Goal: Transaction & Acquisition: Book appointment/travel/reservation

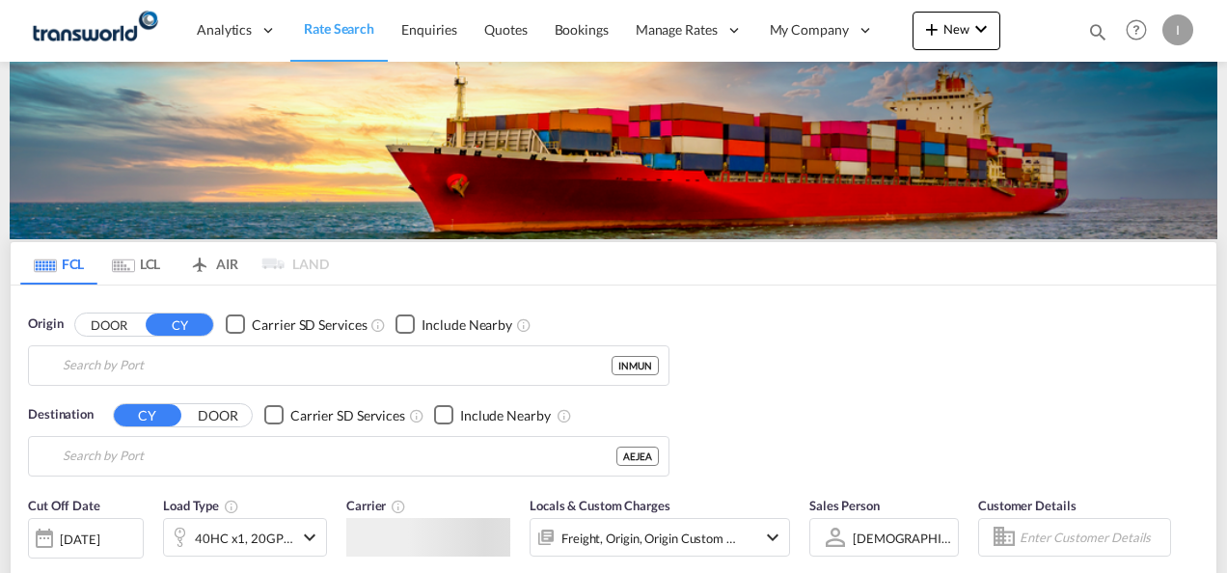
type input "Mundra, INMUN"
type input "[GEOGRAPHIC_DATA], [GEOGRAPHIC_DATA]"
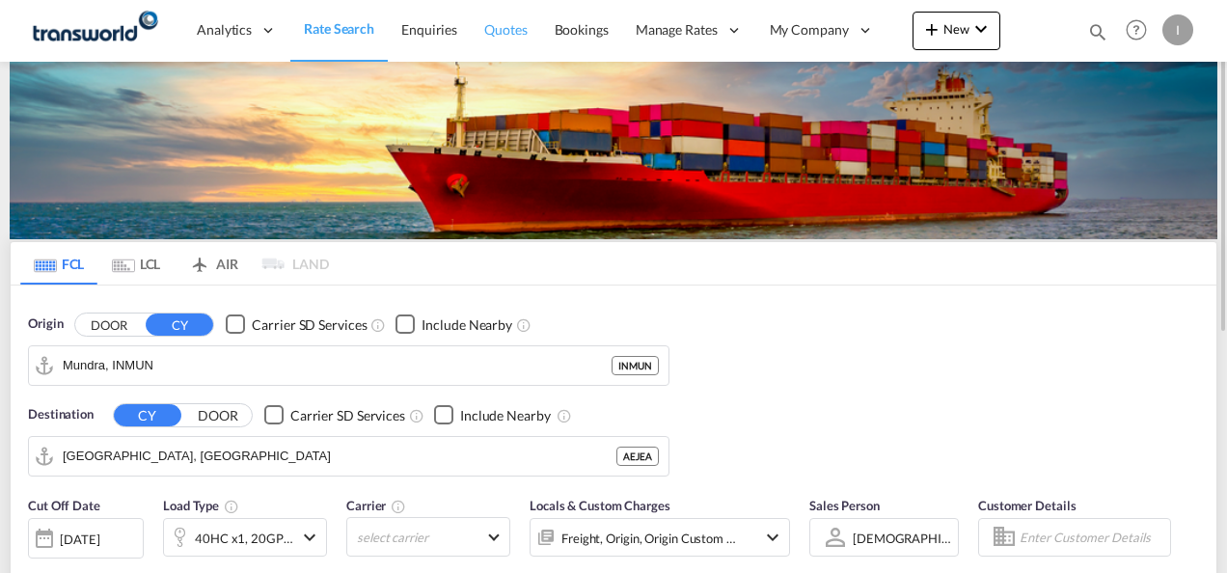
click at [518, 20] on span "Quotes" at bounding box center [505, 29] width 42 height 19
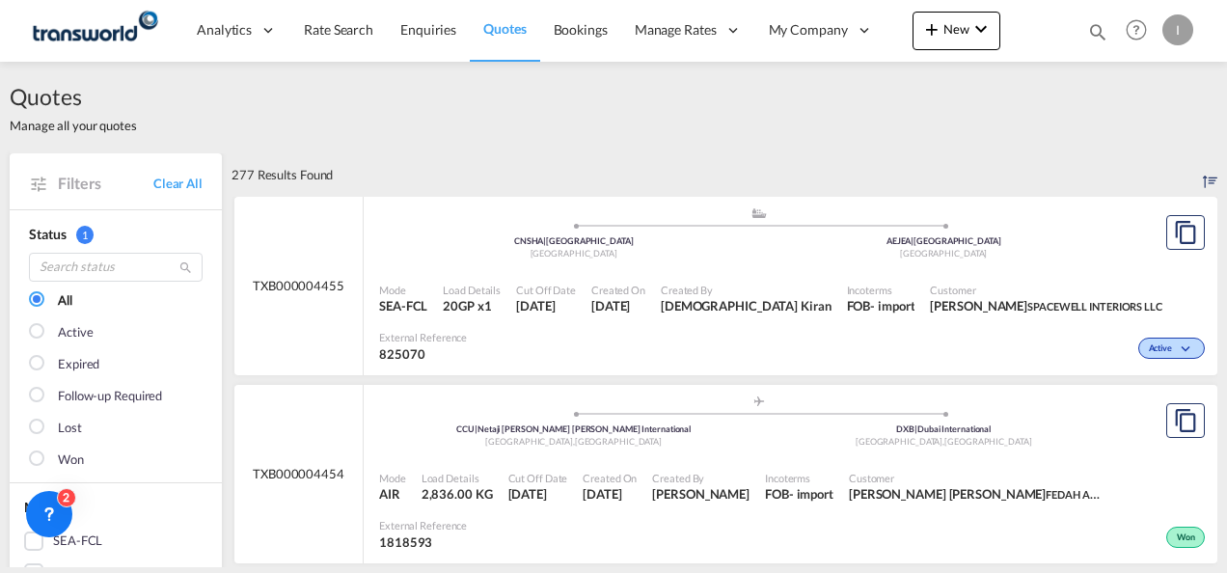
click at [718, 276] on div "Created By [DEMOGRAPHIC_DATA] Kiran" at bounding box center [746, 299] width 186 height 48
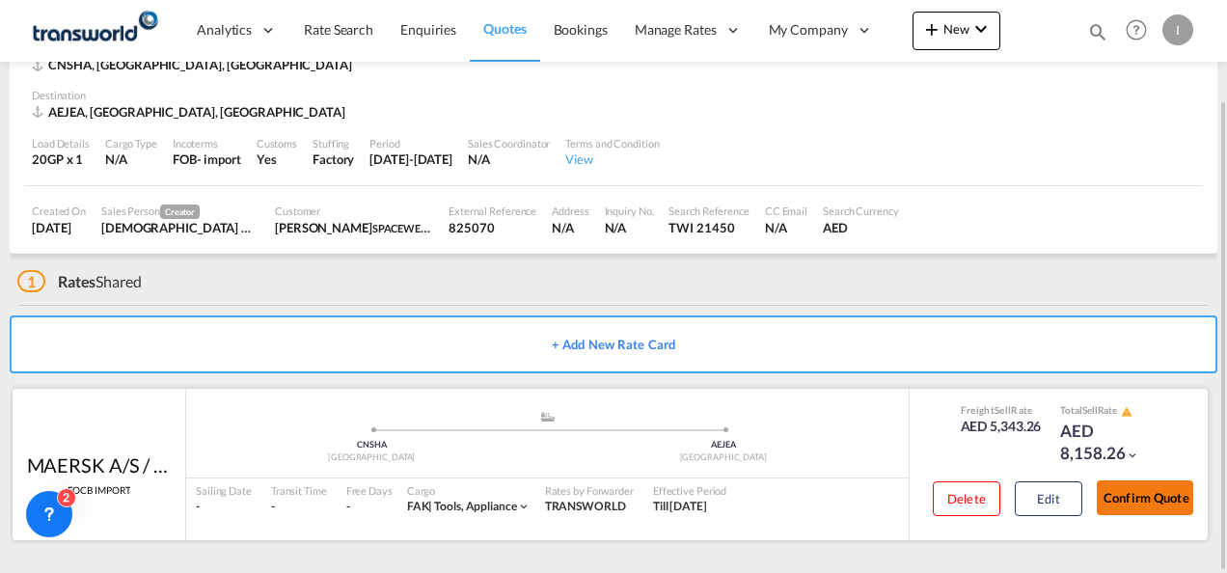
click at [1175, 488] on button "Confirm Quote" at bounding box center [1145, 498] width 96 height 35
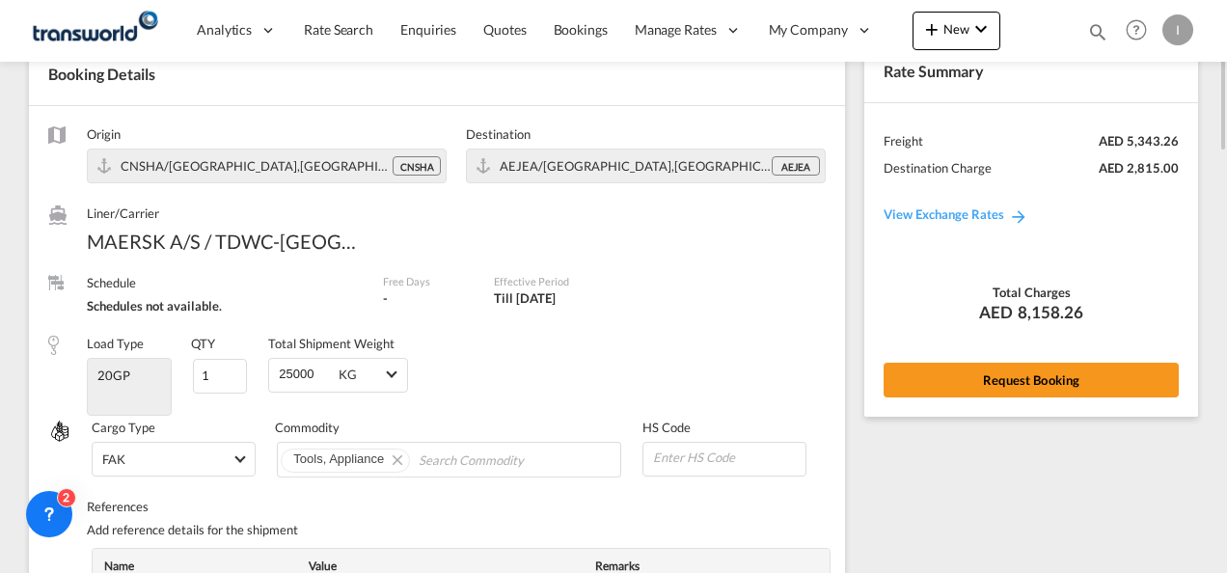
scroll to position [11, 0]
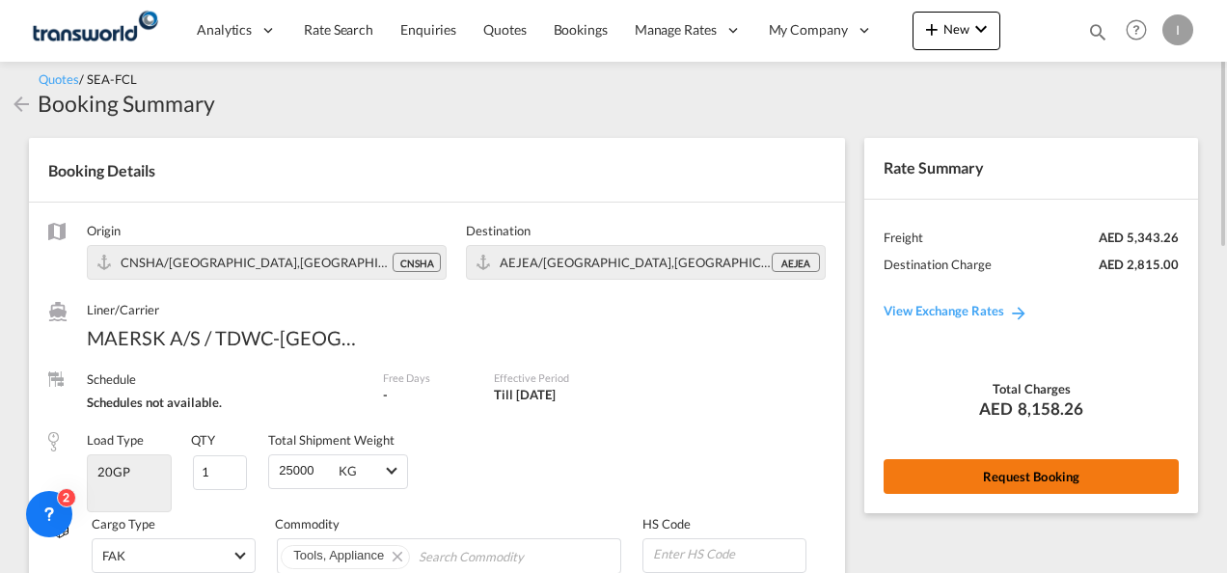
click at [1034, 461] on button "Request Booking" at bounding box center [1031, 476] width 295 height 35
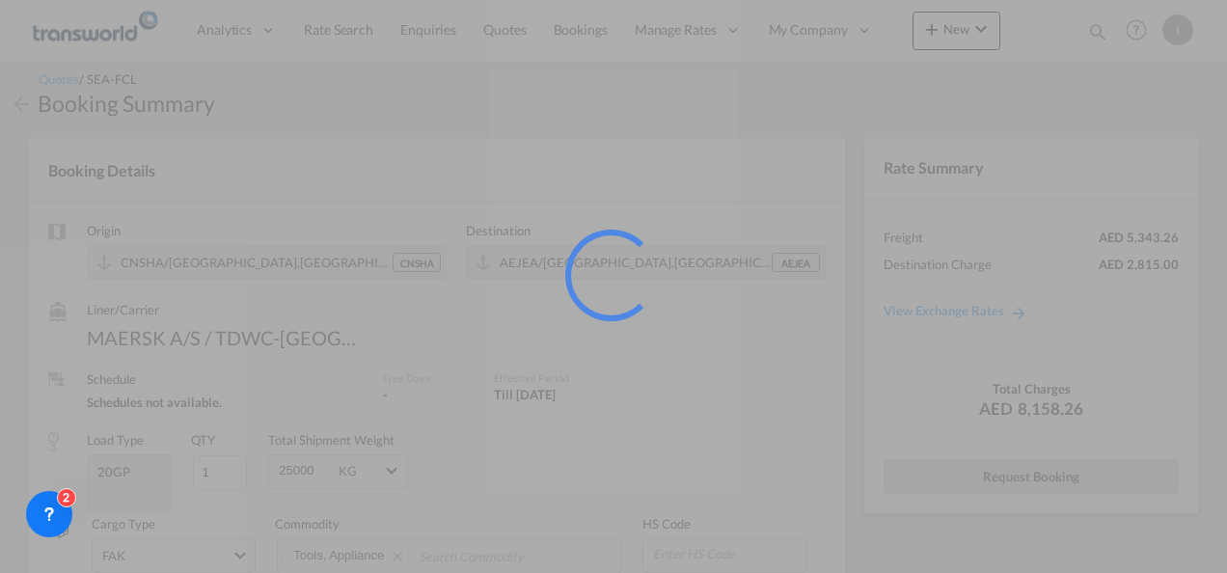
scroll to position [36, 0]
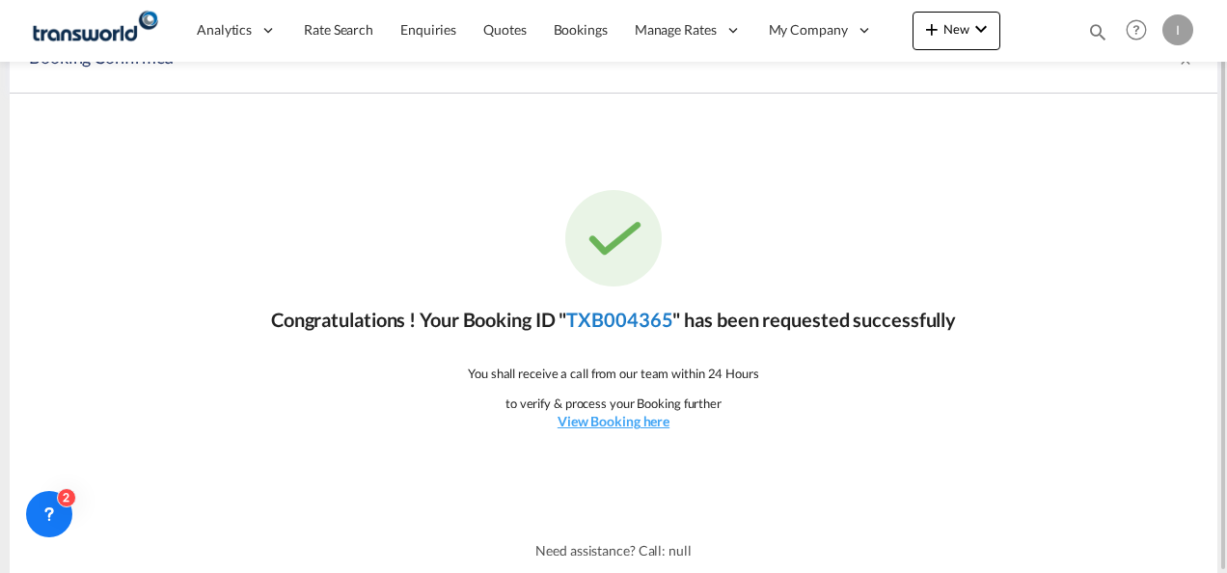
click at [618, 320] on link "TXB004365" at bounding box center [619, 319] width 106 height 23
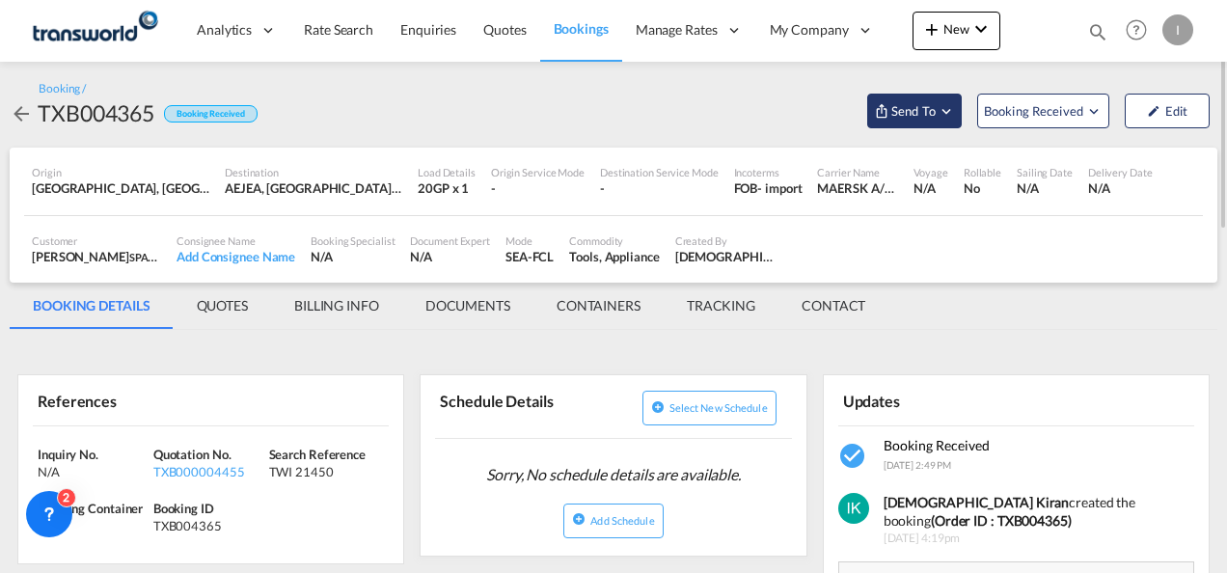
click at [915, 107] on span "Send To" at bounding box center [914, 110] width 48 height 19
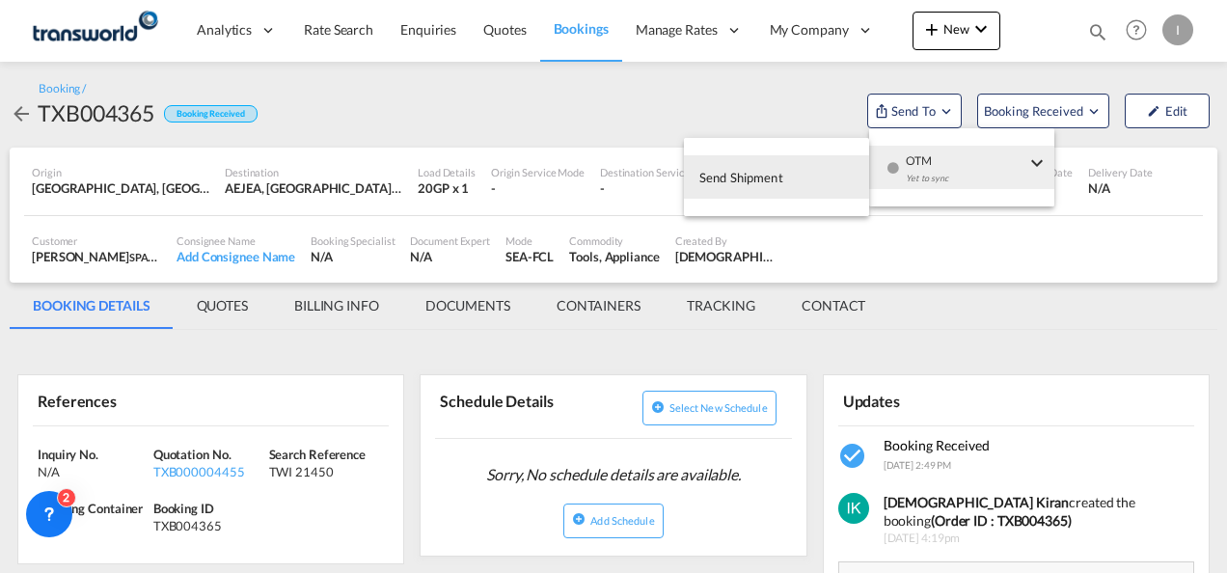
click at [918, 178] on div "Yet to sync" at bounding box center [966, 183] width 120 height 41
click at [798, 186] on button "Send Shipment" at bounding box center [776, 176] width 185 height 43
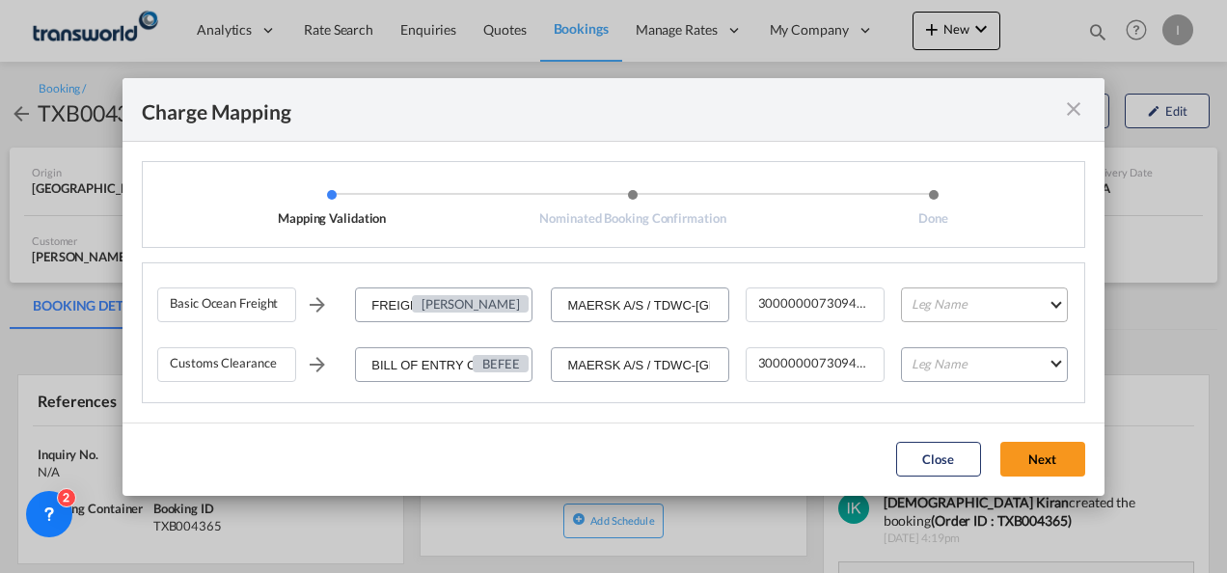
click at [939, 307] on md-select "Leg Name HANDLING ORIGIN VESSEL HANDLING DESTINATION OTHERS TL PICK UP CUSTOMS …" at bounding box center [984, 305] width 167 height 35
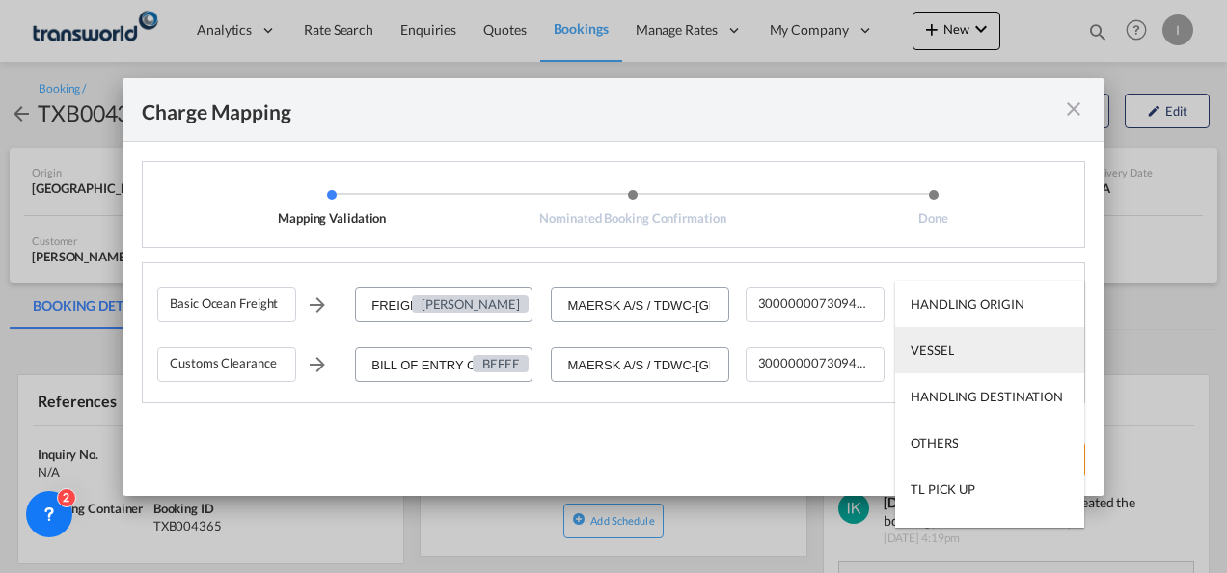
click at [934, 354] on div "VESSEL" at bounding box center [932, 350] width 43 height 17
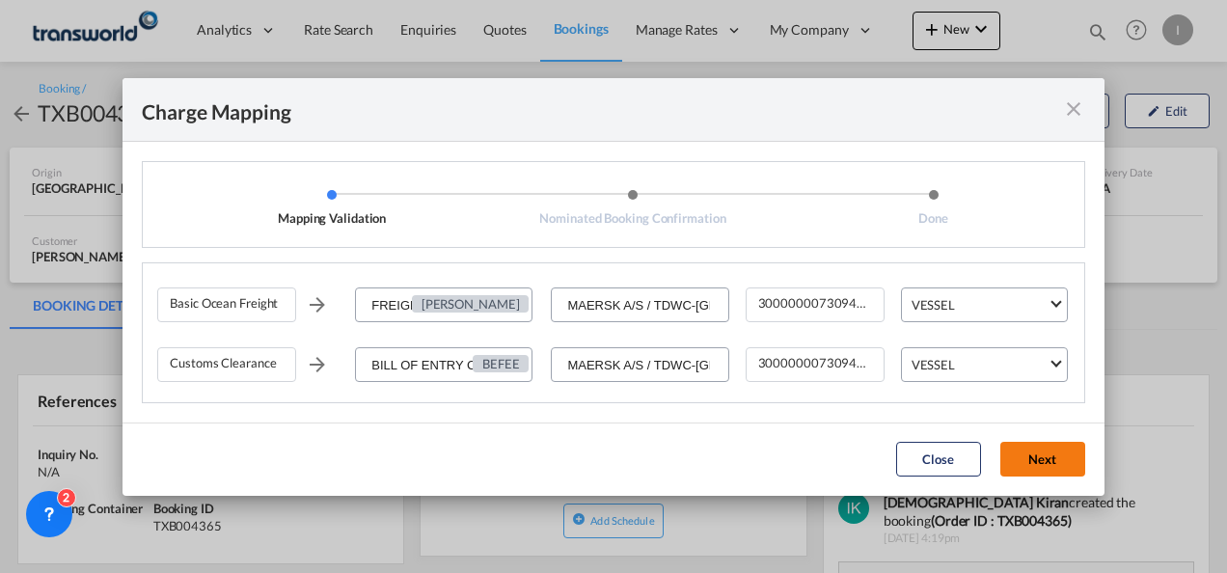
click at [1028, 469] on button "Next" at bounding box center [1043, 459] width 85 height 35
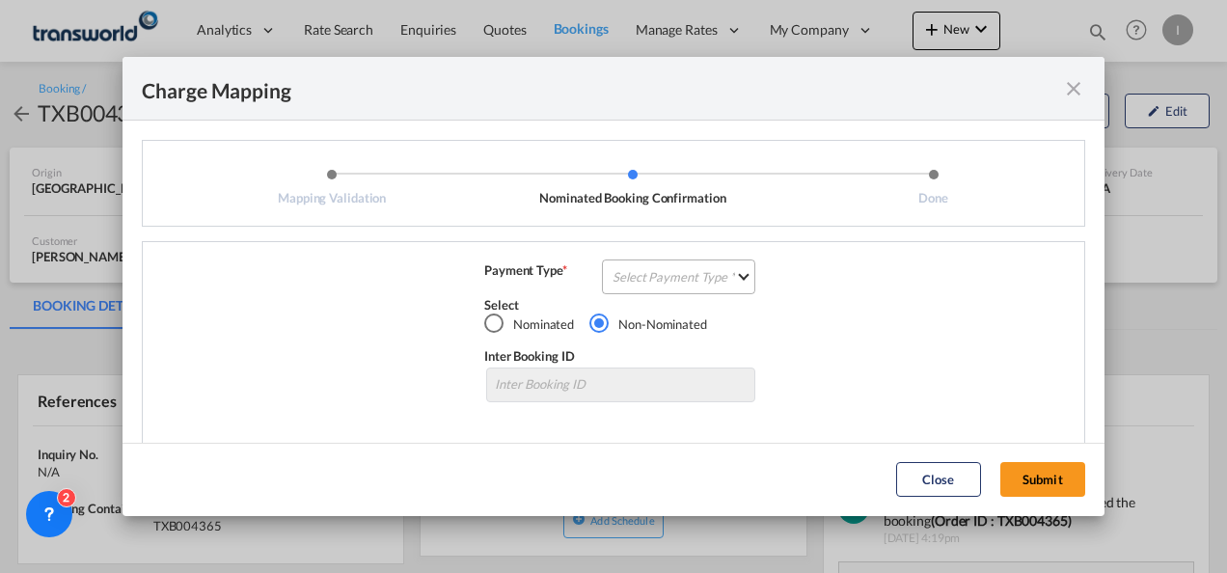
click at [668, 282] on md-select "Select Payment Type COLLECT PREPAID" at bounding box center [678, 277] width 153 height 35
click at [0, 0] on md-option "COLLECT" at bounding box center [0, 0] width 0 height 0
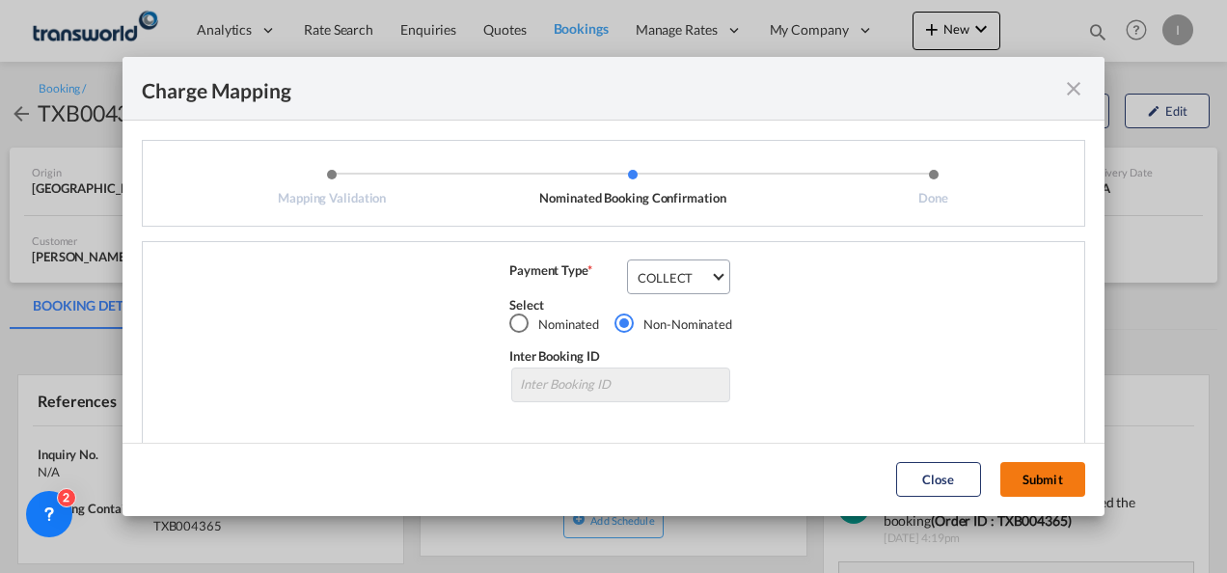
click at [1059, 492] on button "Submit" at bounding box center [1043, 479] width 85 height 35
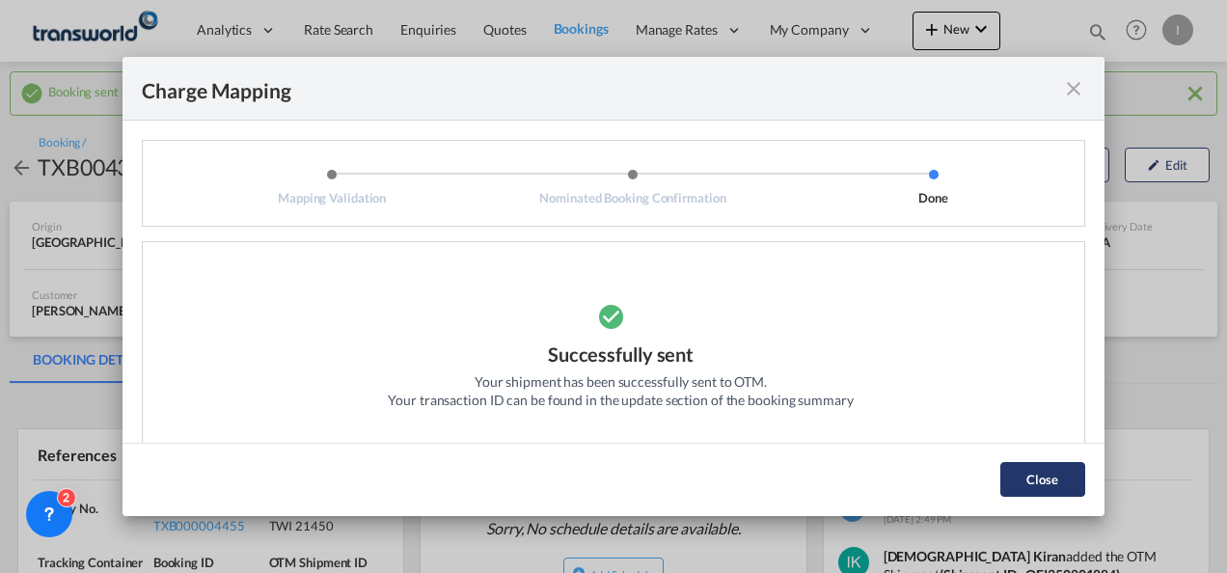
click at [1032, 481] on button "Close" at bounding box center [1043, 479] width 85 height 35
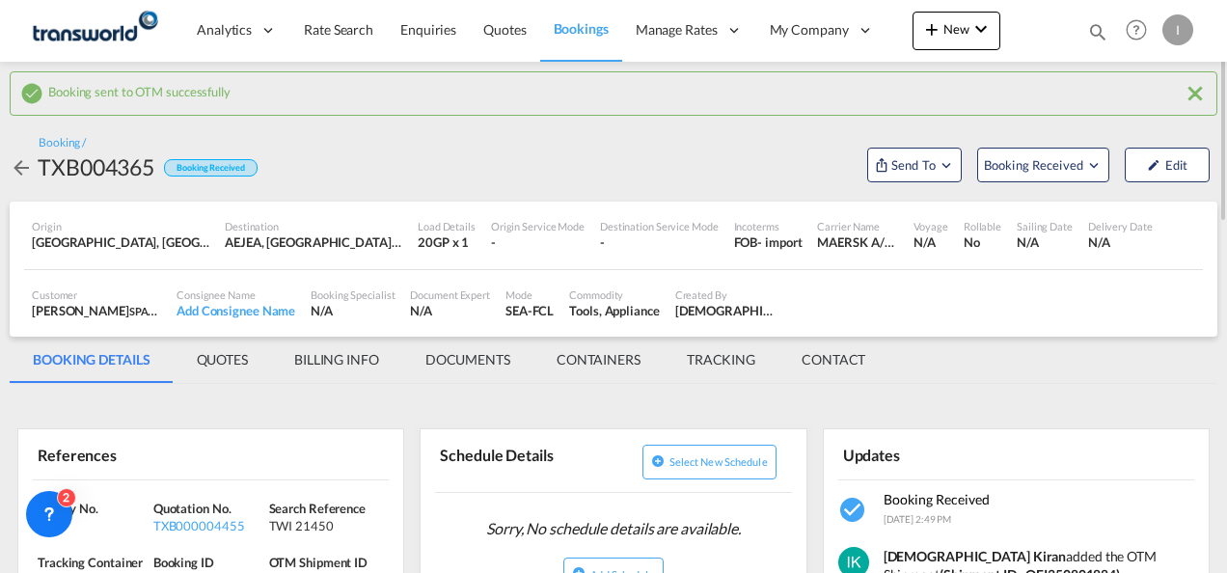
scroll to position [96, 0]
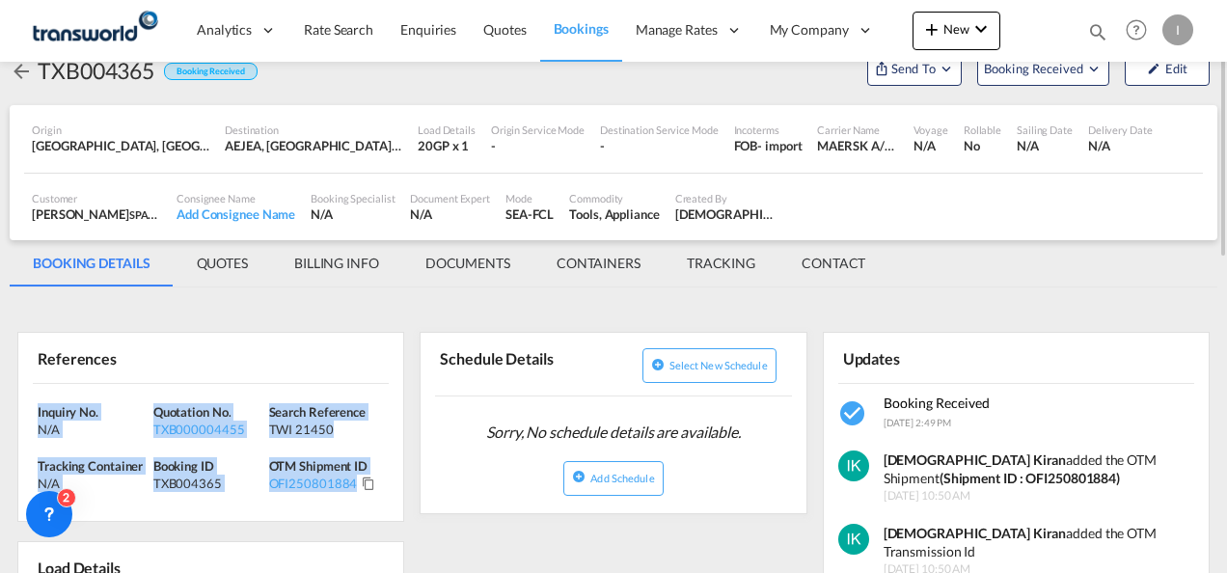
drag, startPoint x: 387, startPoint y: 488, endPoint x: 23, endPoint y: 399, distance: 374.5
click at [23, 399] on div "Inquiry No. N/A Quotation No. TXB000004455 Search Reference TWI 21450 Tracking …" at bounding box center [210, 453] width 385 height 138
copy div "Inquiry No. N/A Quotation No. TXB000004455 Search Reference TWI 21450 Tracking …"
